Goal: Check status: Check status

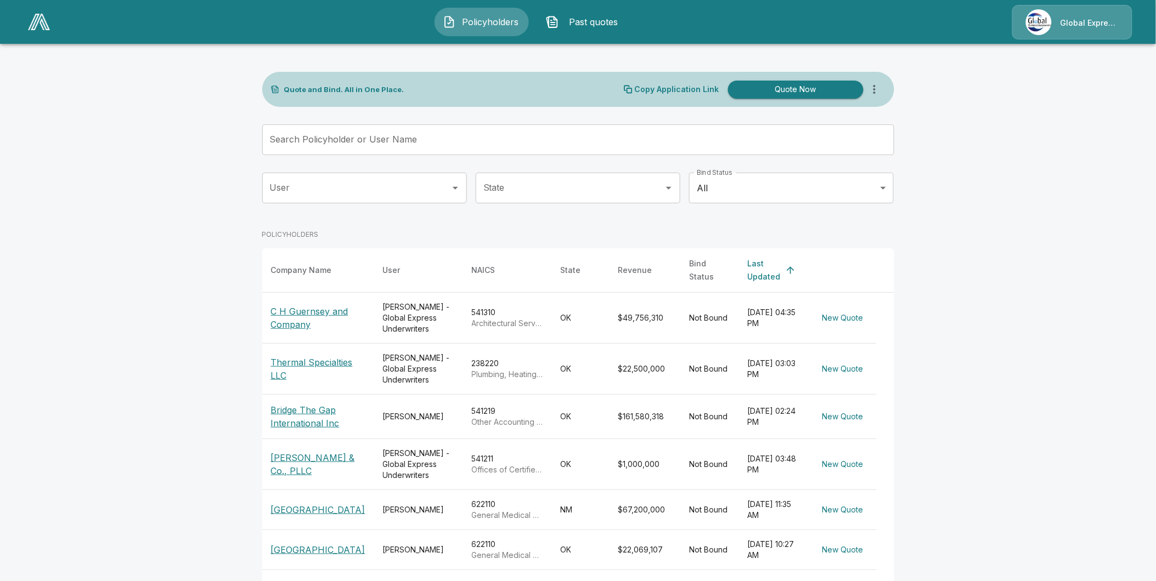
click at [297, 144] on input "Search Policyholder or User Name" at bounding box center [572, 140] width 620 height 31
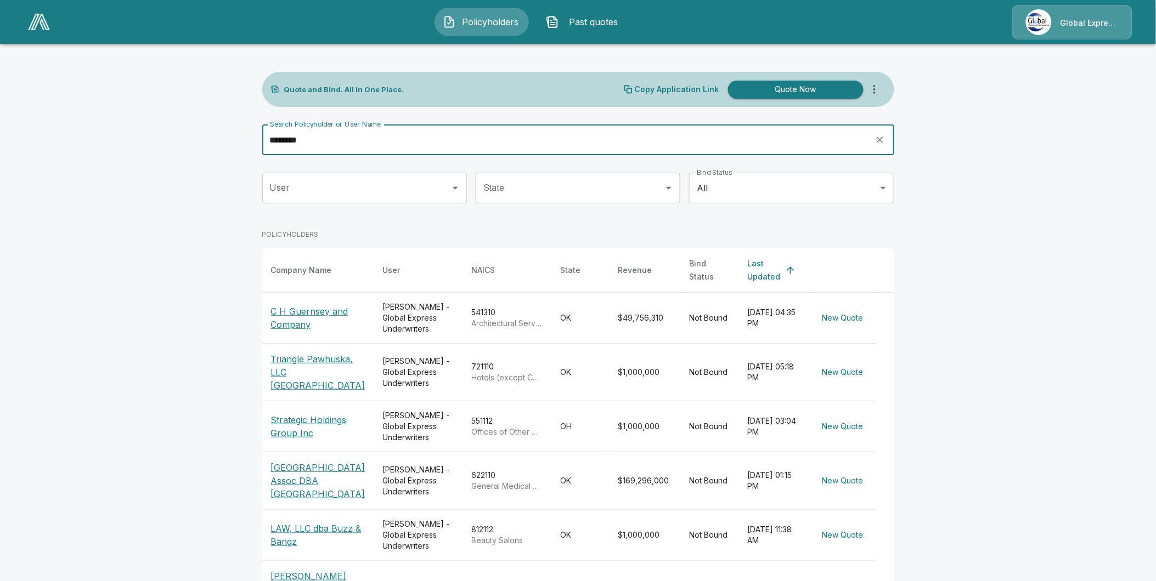
type input "********"
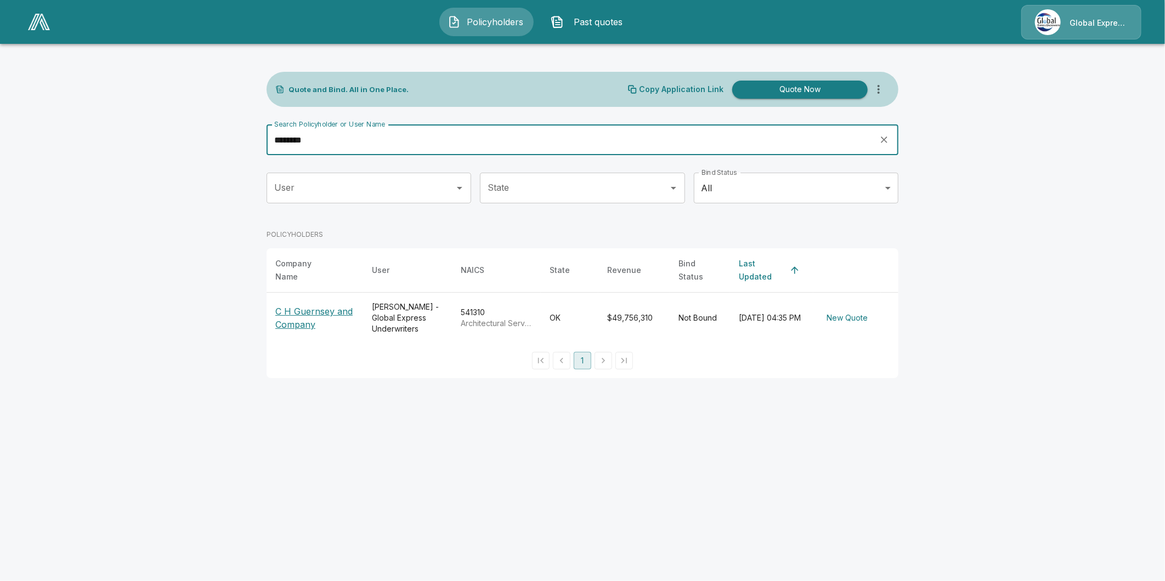
click at [324, 305] on p "C H Guernsey and Company" at bounding box center [314, 318] width 79 height 26
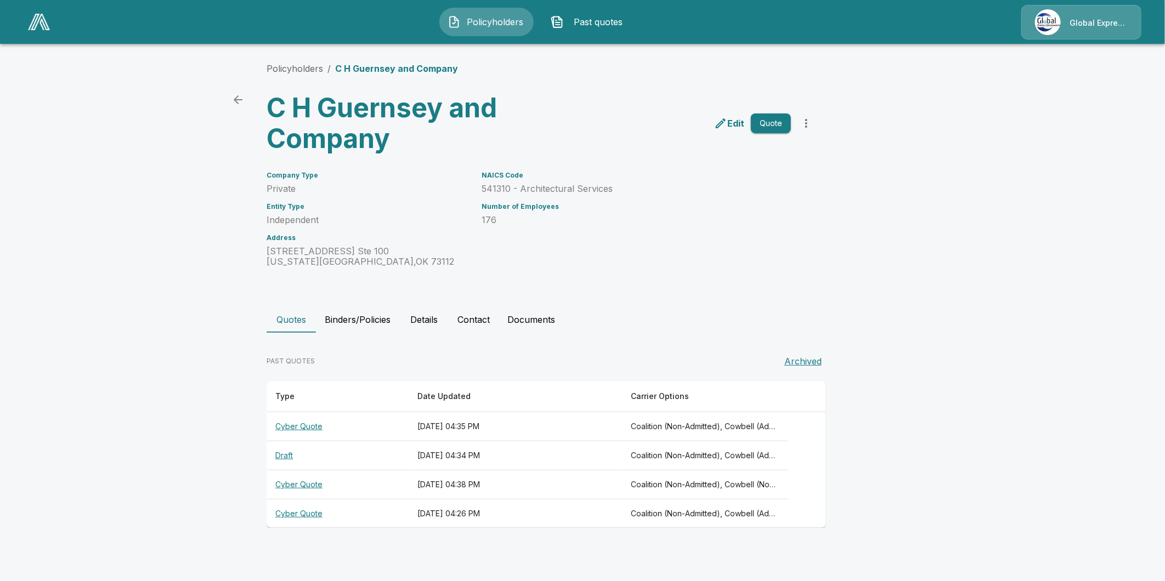
click at [281, 457] on th "Draft" at bounding box center [338, 456] width 142 height 29
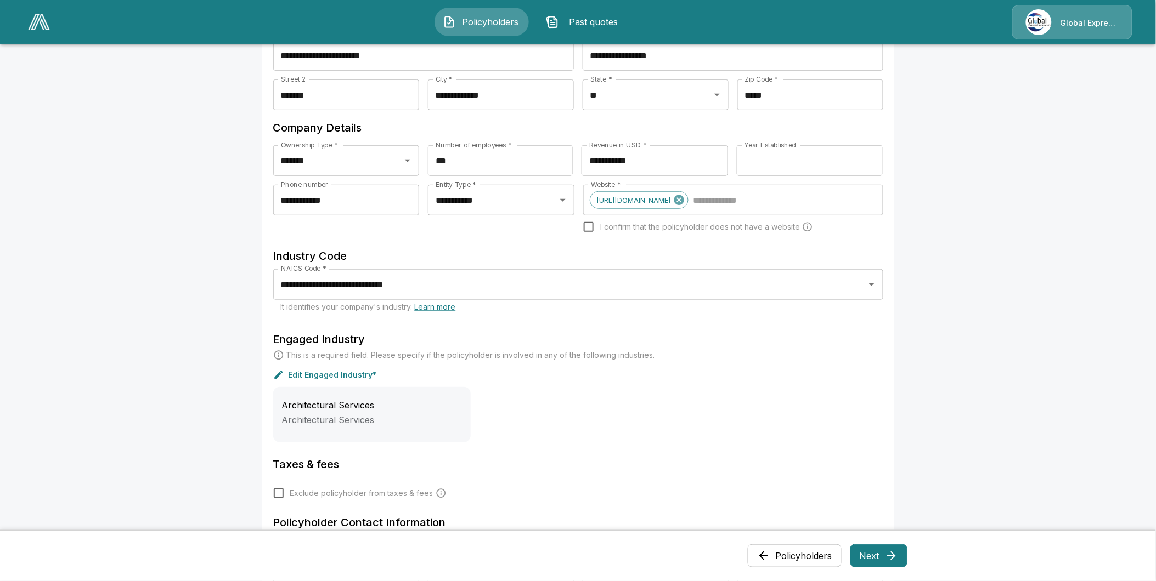
scroll to position [122, 0]
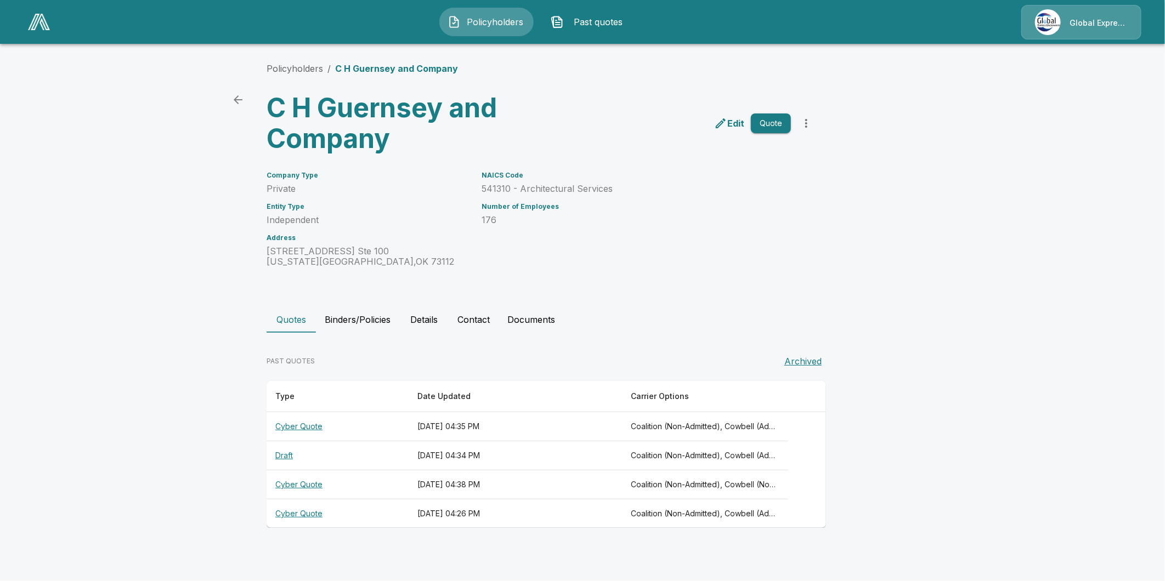
click at [289, 428] on th "Cyber Quote" at bounding box center [338, 426] width 142 height 29
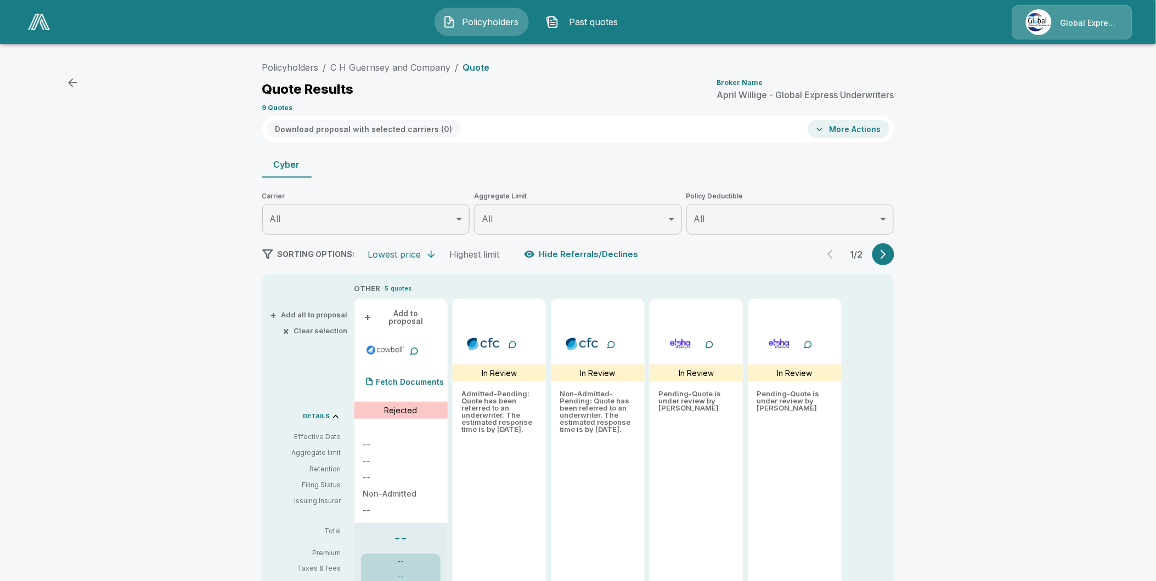
click at [33, 25] on img at bounding box center [39, 22] width 22 height 16
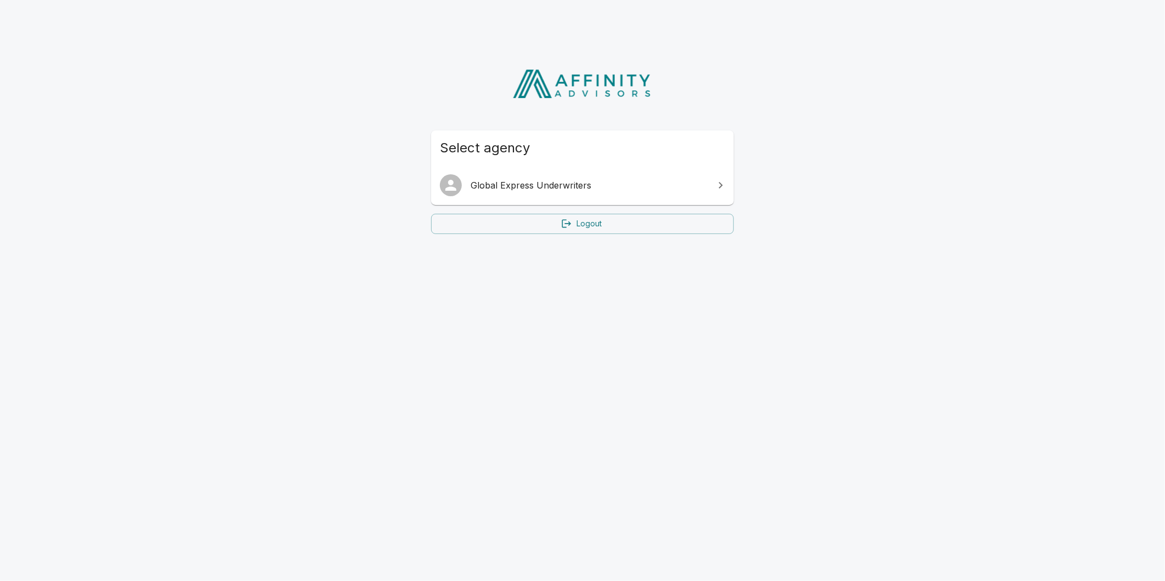
drag, startPoint x: 647, startPoint y: 179, endPoint x: 730, endPoint y: 132, distance: 95.6
click at [647, 179] on span "Global Express Underwriters" at bounding box center [589, 185] width 237 height 13
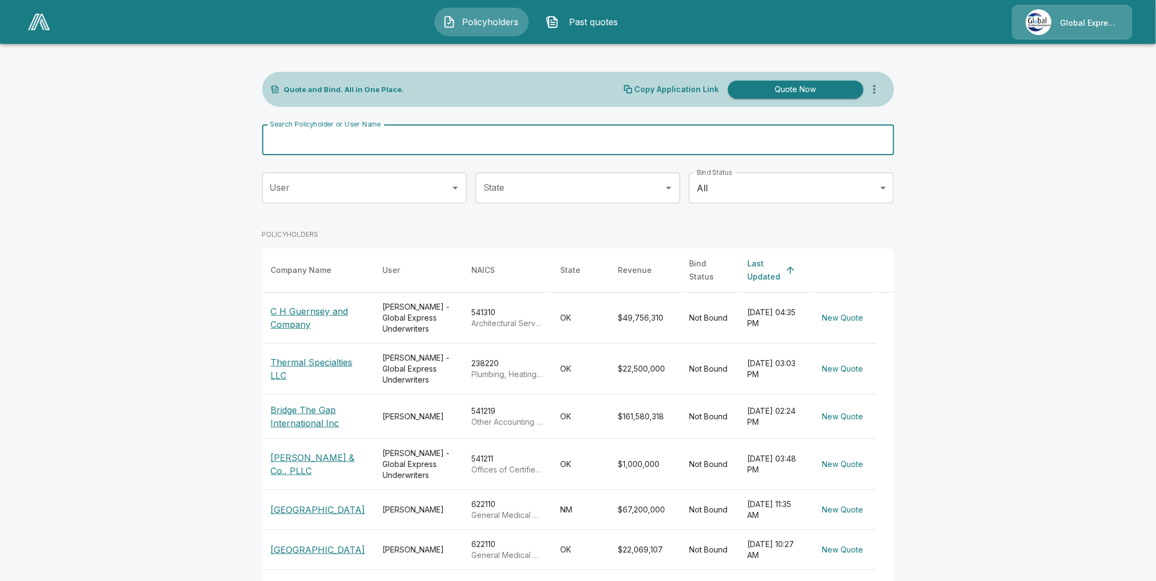
click at [349, 137] on input "Search Policyholder or User Name" at bounding box center [572, 140] width 620 height 31
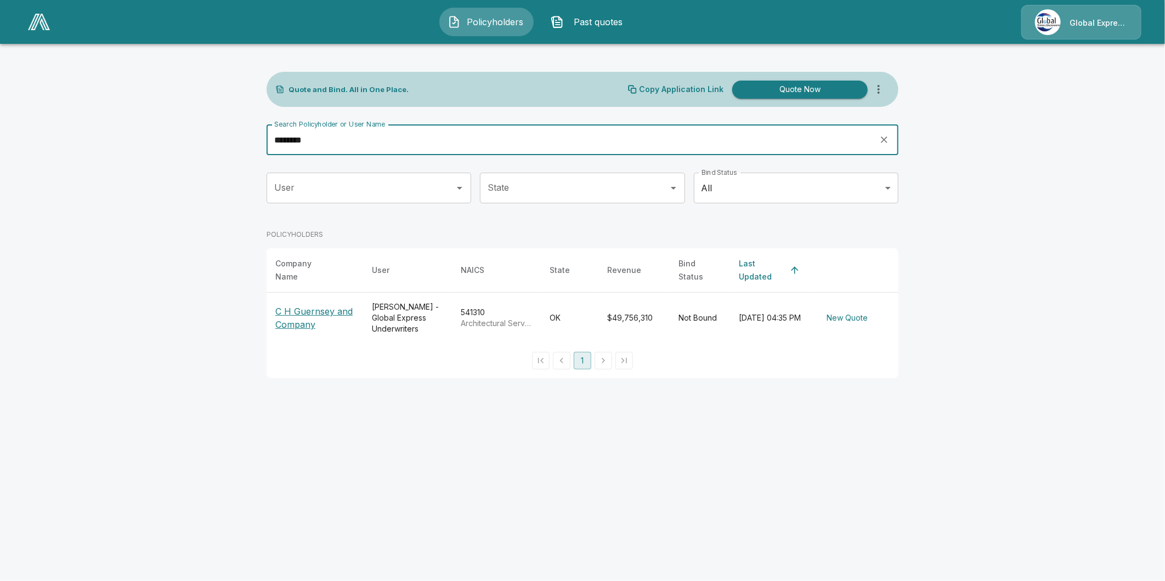
type input "********"
click at [326, 306] on p "C H Guernsey and Company" at bounding box center [314, 318] width 79 height 26
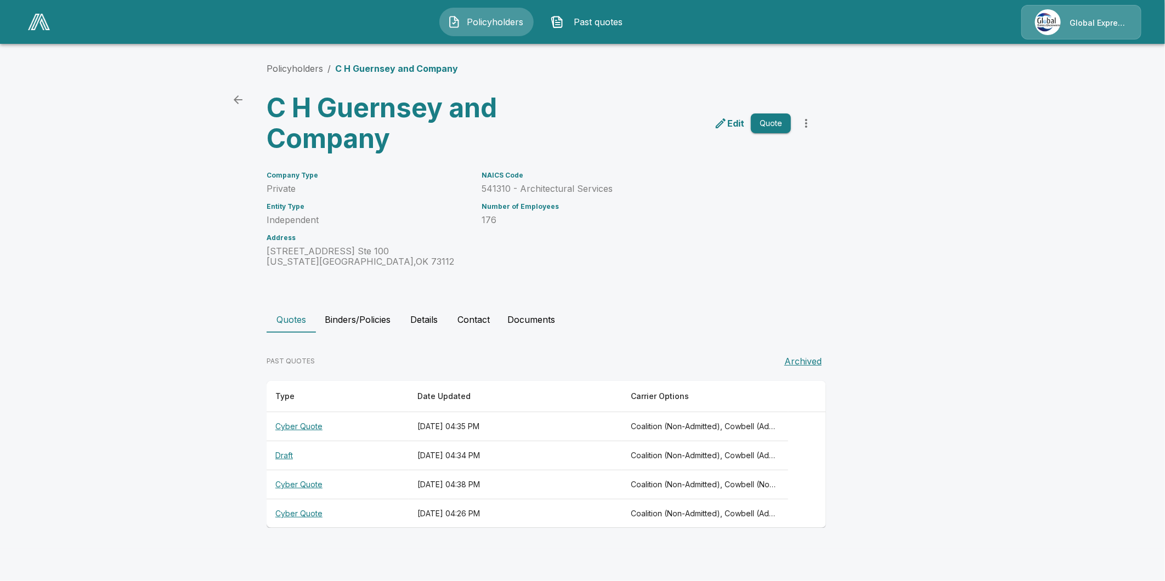
click at [293, 425] on th "Cyber Quote" at bounding box center [338, 426] width 142 height 29
